Goal: Task Accomplishment & Management: Complete application form

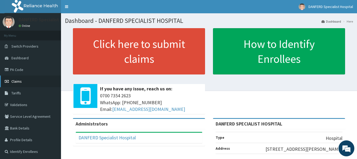
click at [14, 80] on span "Claims" at bounding box center [16, 81] width 10 height 5
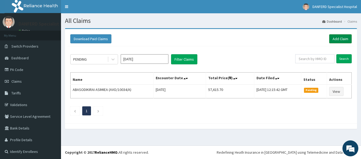
click at [336, 37] on link "Add Claim" at bounding box center [341, 38] width 23 height 9
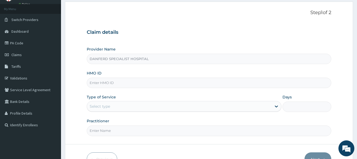
click at [120, 57] on input "DANFERD SPECIALIST HOSPITAL" at bounding box center [209, 59] width 245 height 10
click at [105, 82] on input "HMO ID" at bounding box center [209, 83] width 245 height 10
type input "GEL/10022/A"
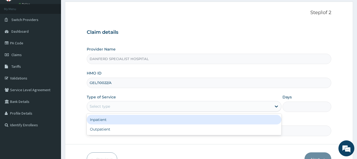
click at [123, 103] on div "Select type" at bounding box center [179, 106] width 185 height 8
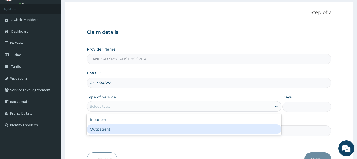
click at [113, 129] on div "Outpatient" at bounding box center [184, 129] width 195 height 10
type input "1"
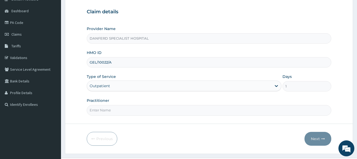
scroll to position [59, 0]
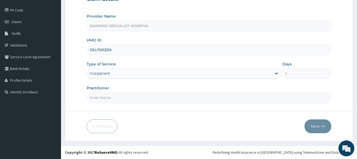
click at [143, 101] on input "Practitioner" at bounding box center [209, 97] width 245 height 10
type input "[PERSON_NAME]"
click at [314, 125] on button "Next" at bounding box center [318, 126] width 27 height 14
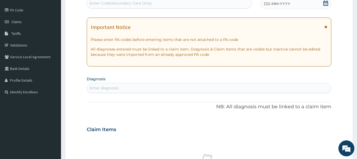
click at [279, 2] on span "DD-MM-YYYY" at bounding box center [277, 3] width 26 height 5
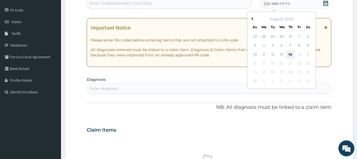
click at [289, 55] on div "14" at bounding box center [291, 54] width 8 height 8
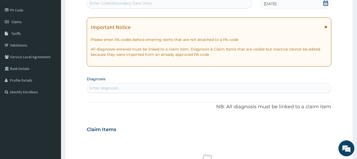
click at [139, 87] on div "Enter diagnosis" at bounding box center [209, 88] width 244 height 8
type input "e"
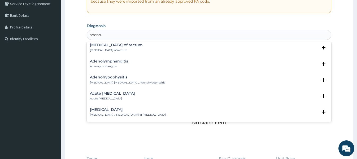
scroll to position [266, 0]
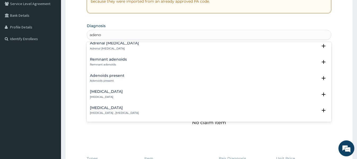
type input "adeno"
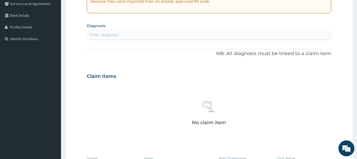
drag, startPoint x: 13, startPoint y: 127, endPoint x: 0, endPoint y: 172, distance: 46.1
